Goal: Task Accomplishment & Management: Use online tool/utility

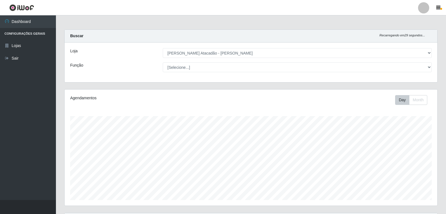
select select "523"
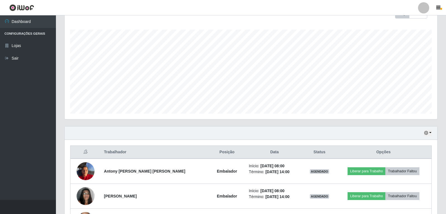
scroll to position [116, 373]
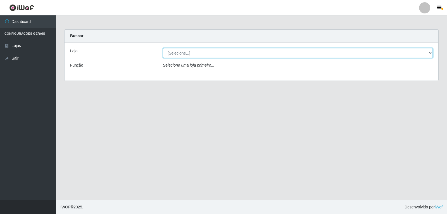
click at [374, 51] on select "[Selecione...] [PERSON_NAME]" at bounding box center [298, 53] width 270 height 10
select select "523"
click at [163, 48] on select "[Selecione...] [PERSON_NAME]" at bounding box center [298, 53] width 270 height 10
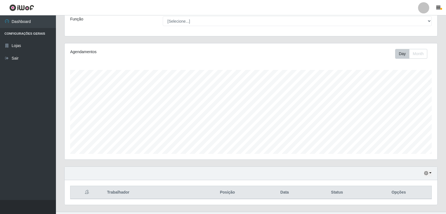
scroll to position [58, 0]
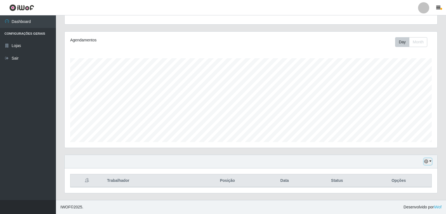
click at [428, 162] on icon "button" at bounding box center [426, 161] width 4 height 4
click at [400, 141] on button "1 Semana" at bounding box center [409, 141] width 44 height 12
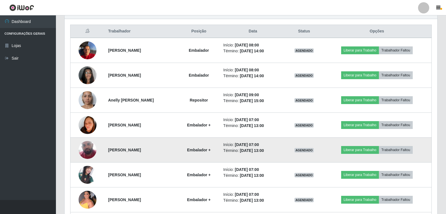
scroll to position [224, 0]
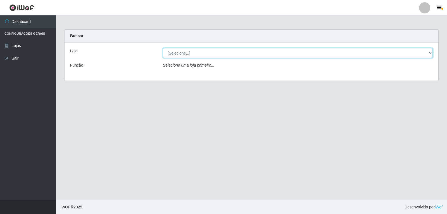
click at [199, 57] on select "[Selecione...] [PERSON_NAME] Atacadão - [PERSON_NAME]" at bounding box center [298, 53] width 270 height 10
select select "523"
click at [163, 48] on select "[Selecione...] [PERSON_NAME] Atacadão - [PERSON_NAME]" at bounding box center [298, 53] width 270 height 10
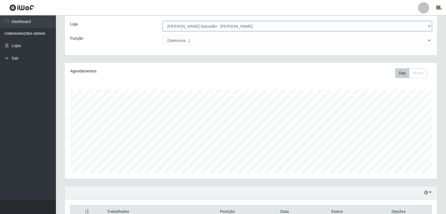
scroll to position [58, 0]
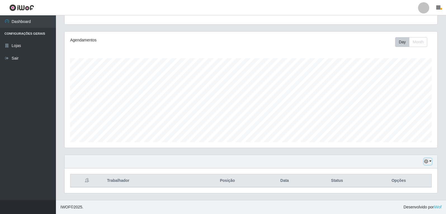
click at [431, 161] on button "button" at bounding box center [428, 161] width 8 height 6
click at [402, 143] on button "1 Semana" at bounding box center [409, 141] width 44 height 12
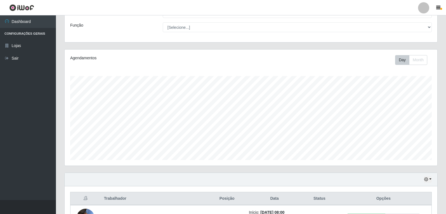
scroll to position [0, 0]
